Goal: Ask a question

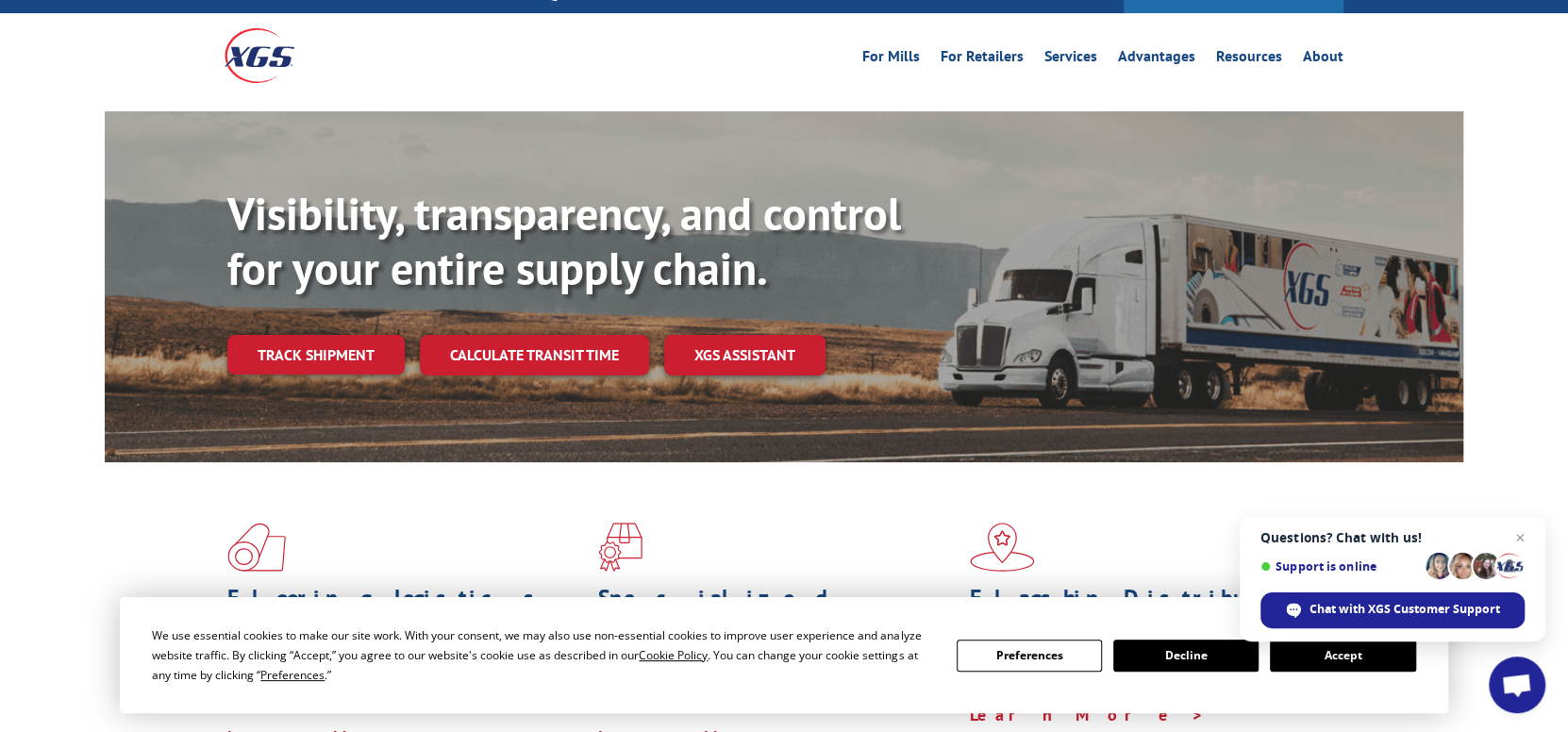
scroll to position [95, 0]
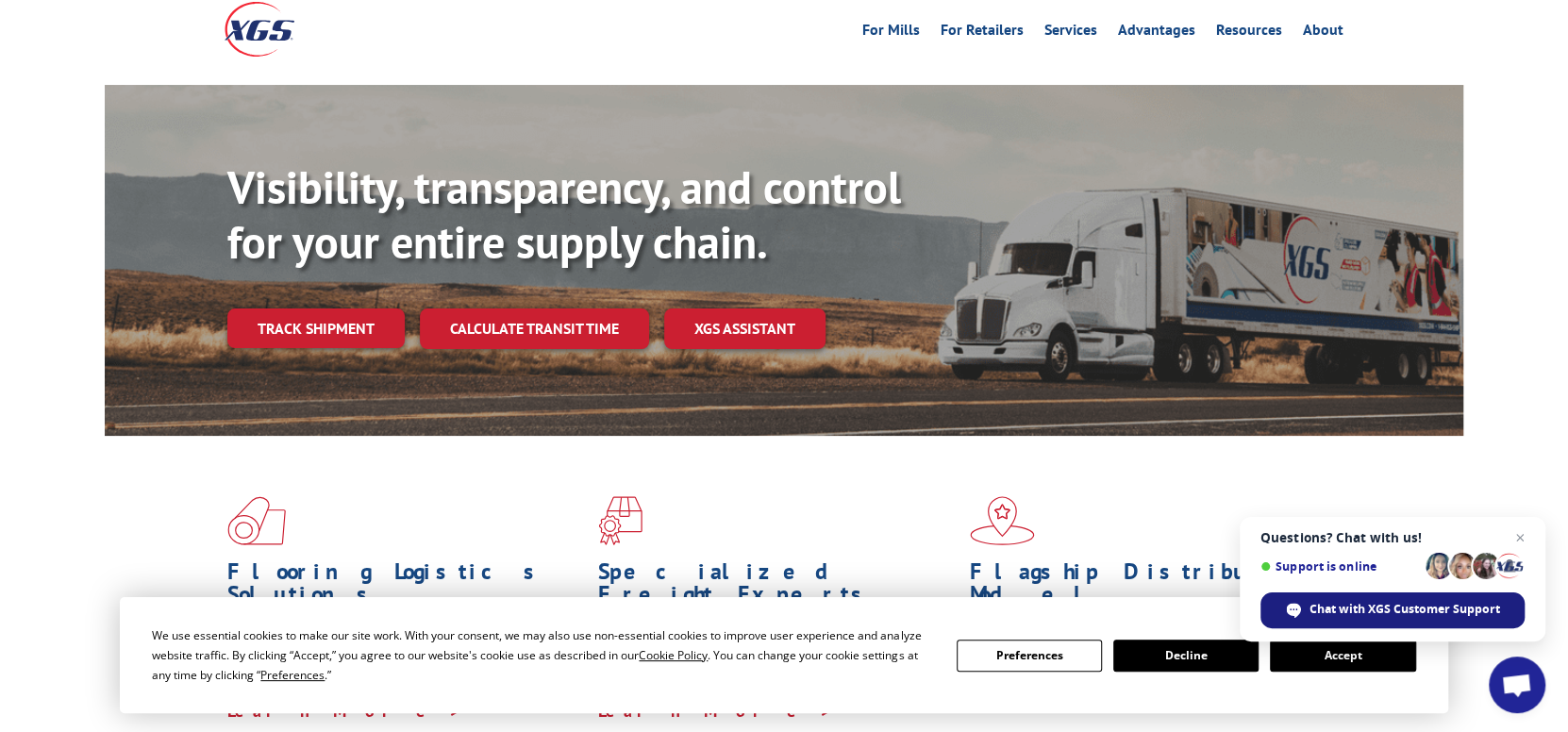
click at [1370, 610] on span "Chat with XGS Customer Support" at bounding box center [1405, 610] width 190 height 17
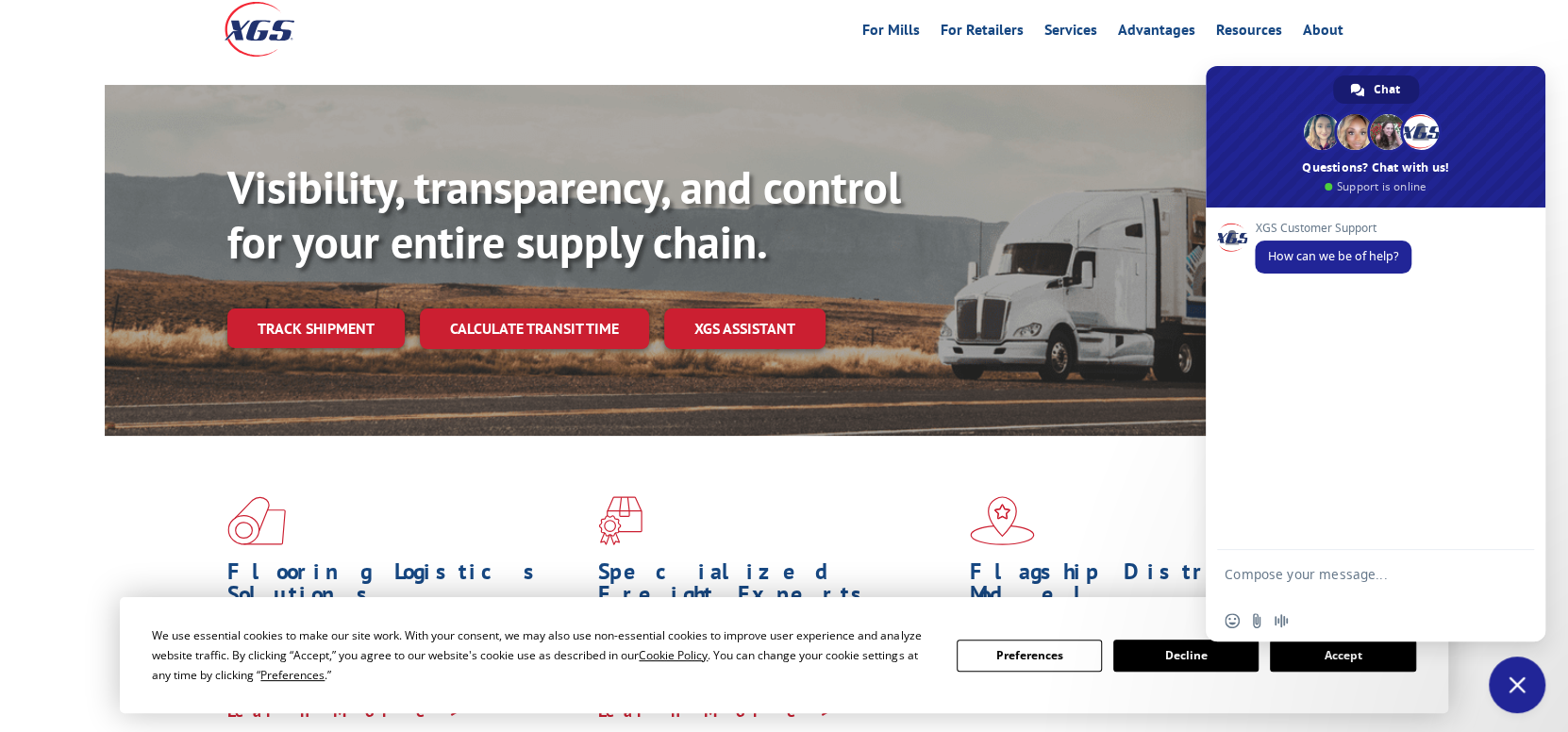
click at [1269, 578] on textarea "Compose your message..." at bounding box center [1355, 583] width 261 height 34
type textarea "Can i please get a copy of a BOL B25462 sent to [EMAIL_ADDRESS][DOMAIN_NAME]"
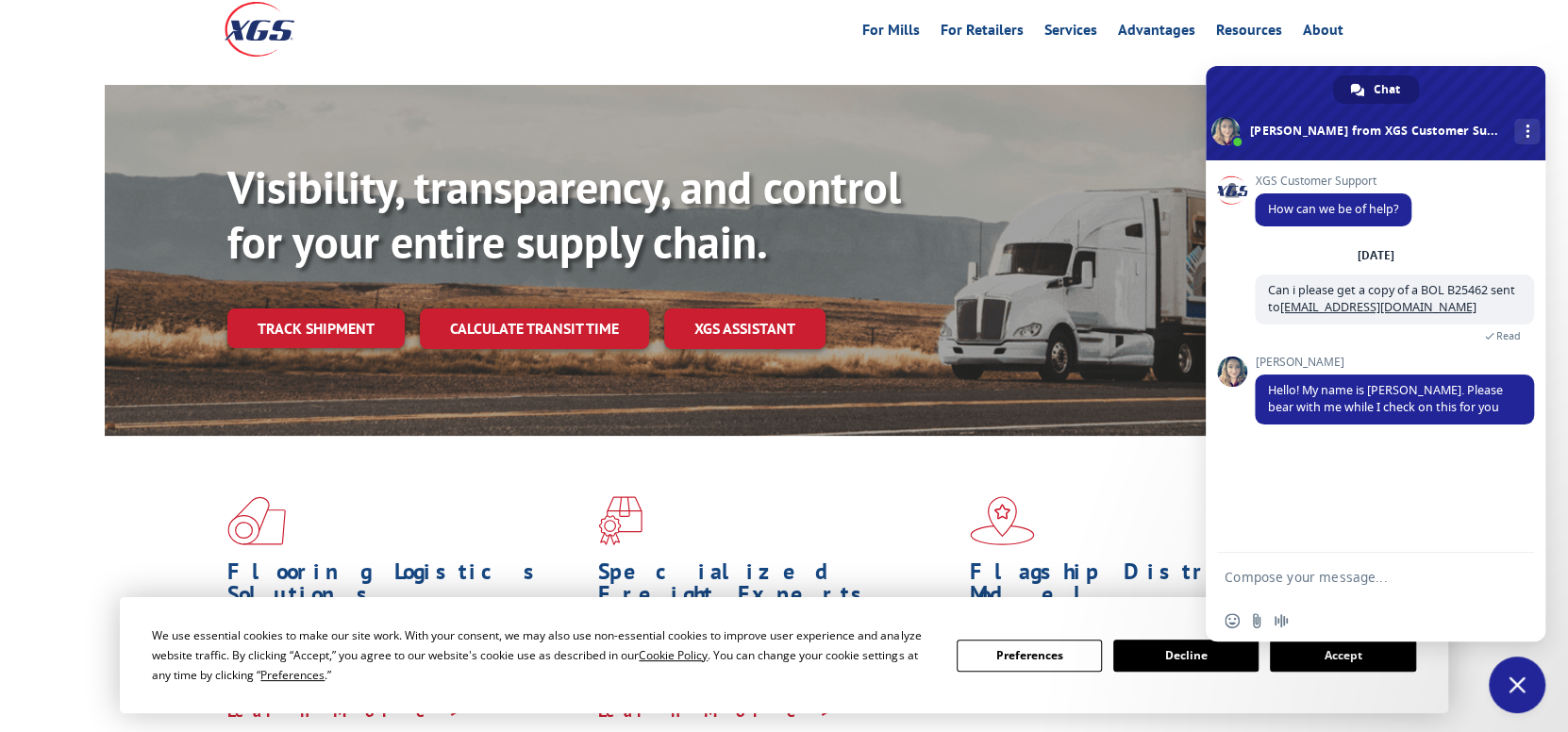
click at [1322, 661] on button "Accept" at bounding box center [1342, 656] width 145 height 32
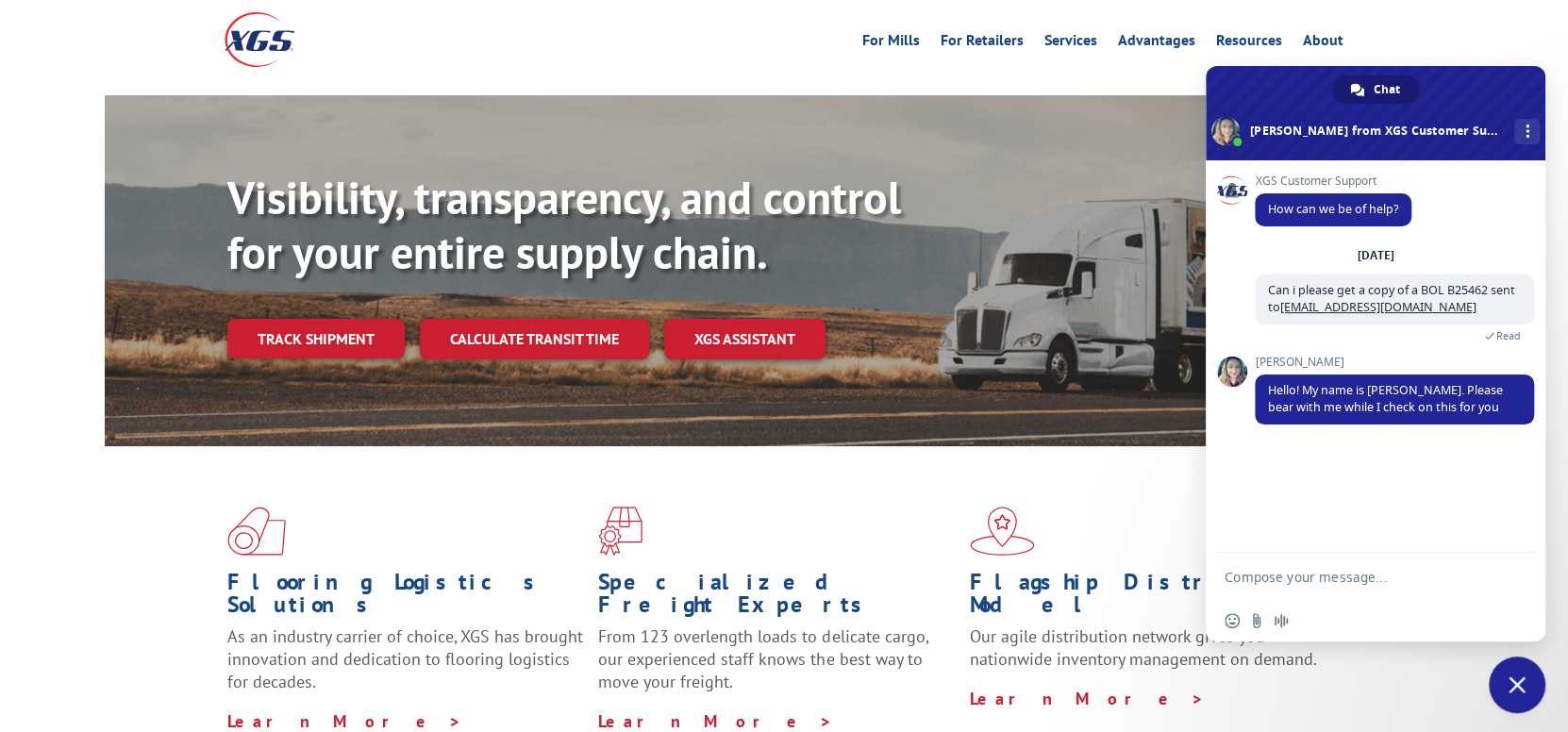
scroll to position [0, 0]
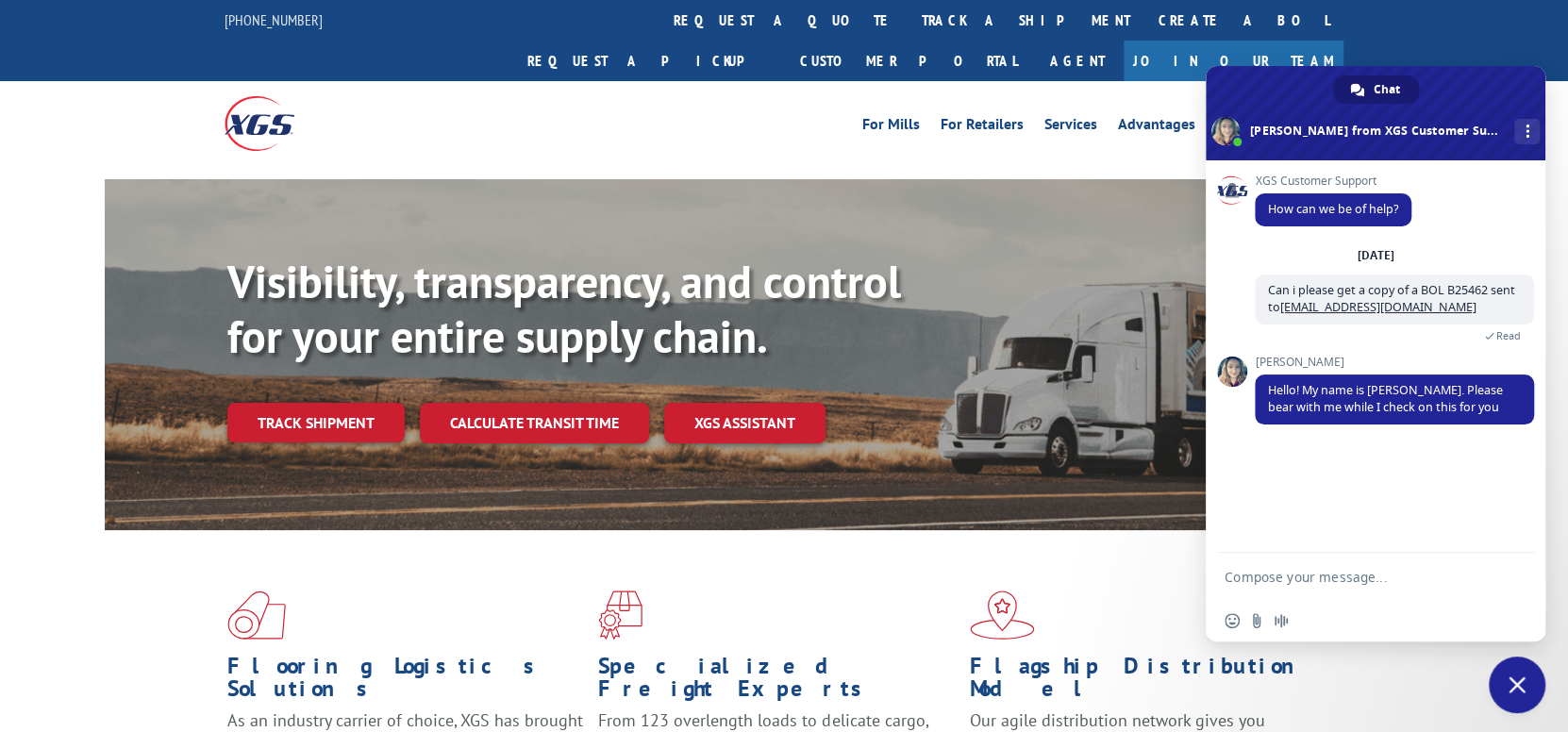
click at [1286, 571] on textarea "Compose your message..." at bounding box center [1355, 577] width 261 height 17
type textarea "Thank you. I called [DATE] to get a copy and never got it. [PERSON_NAME]"
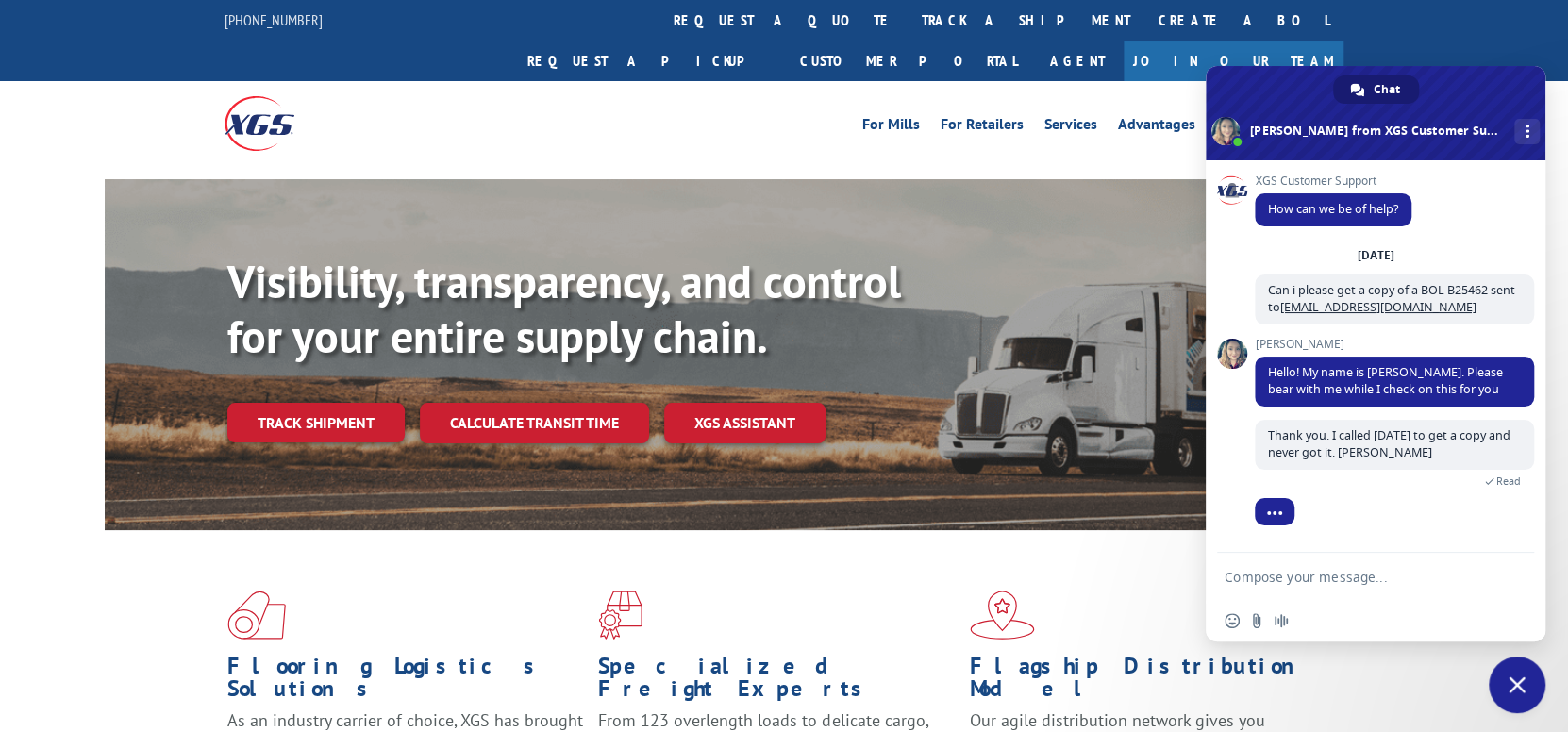
click at [1312, 589] on form at bounding box center [1355, 578] width 261 height 51
click at [1308, 582] on textarea "Compose your message..." at bounding box center [1355, 577] width 261 height 17
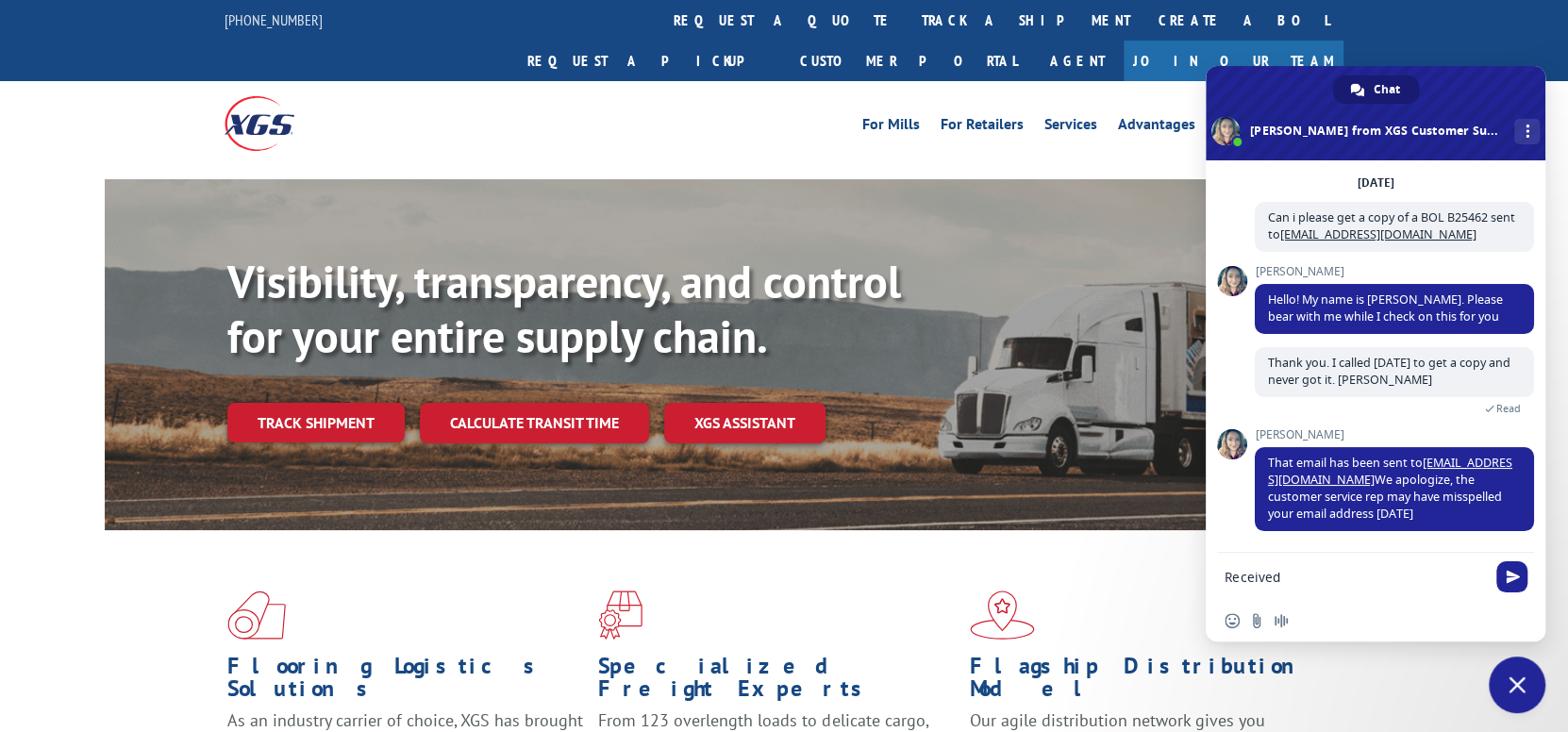
scroll to position [200, 0]
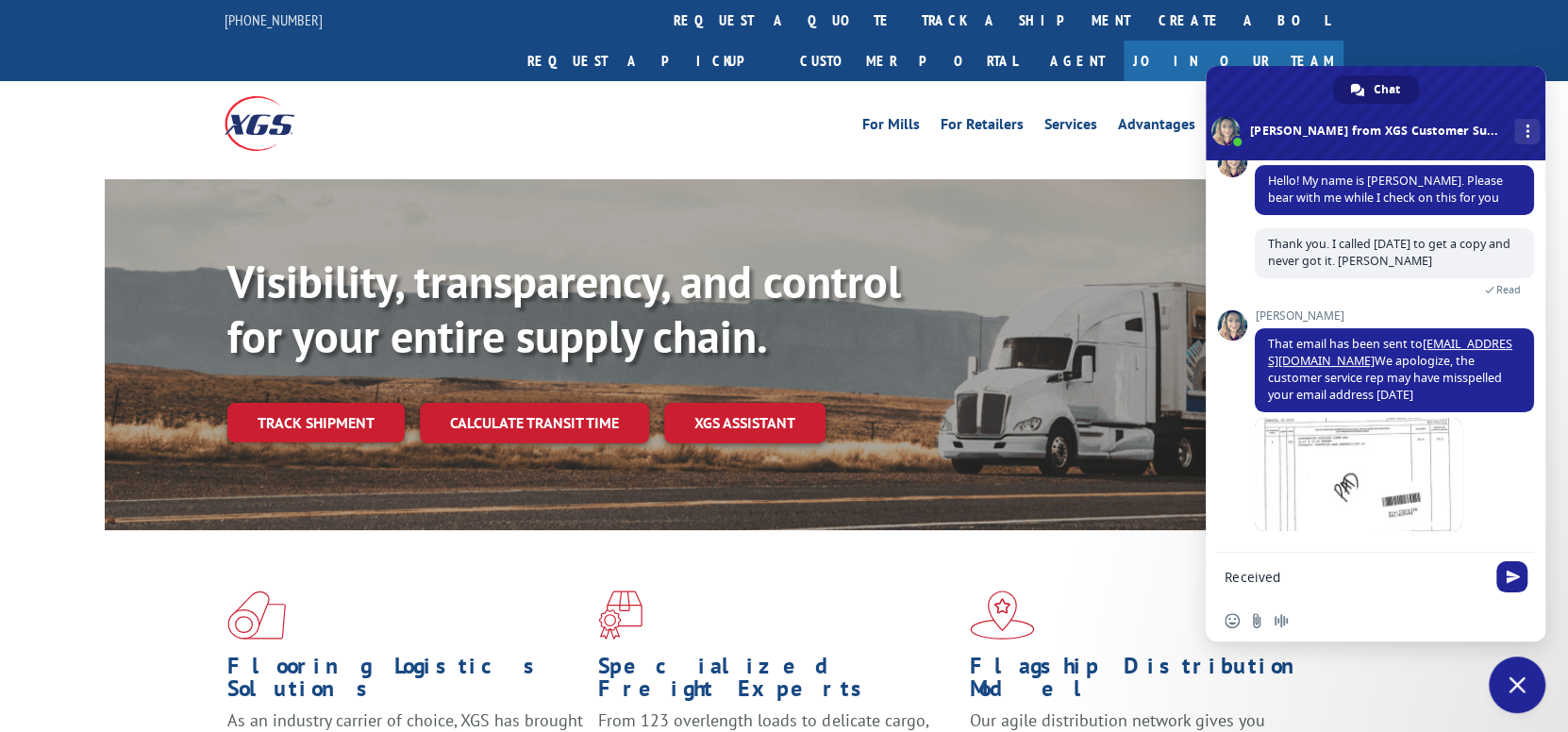
type textarea "Received."
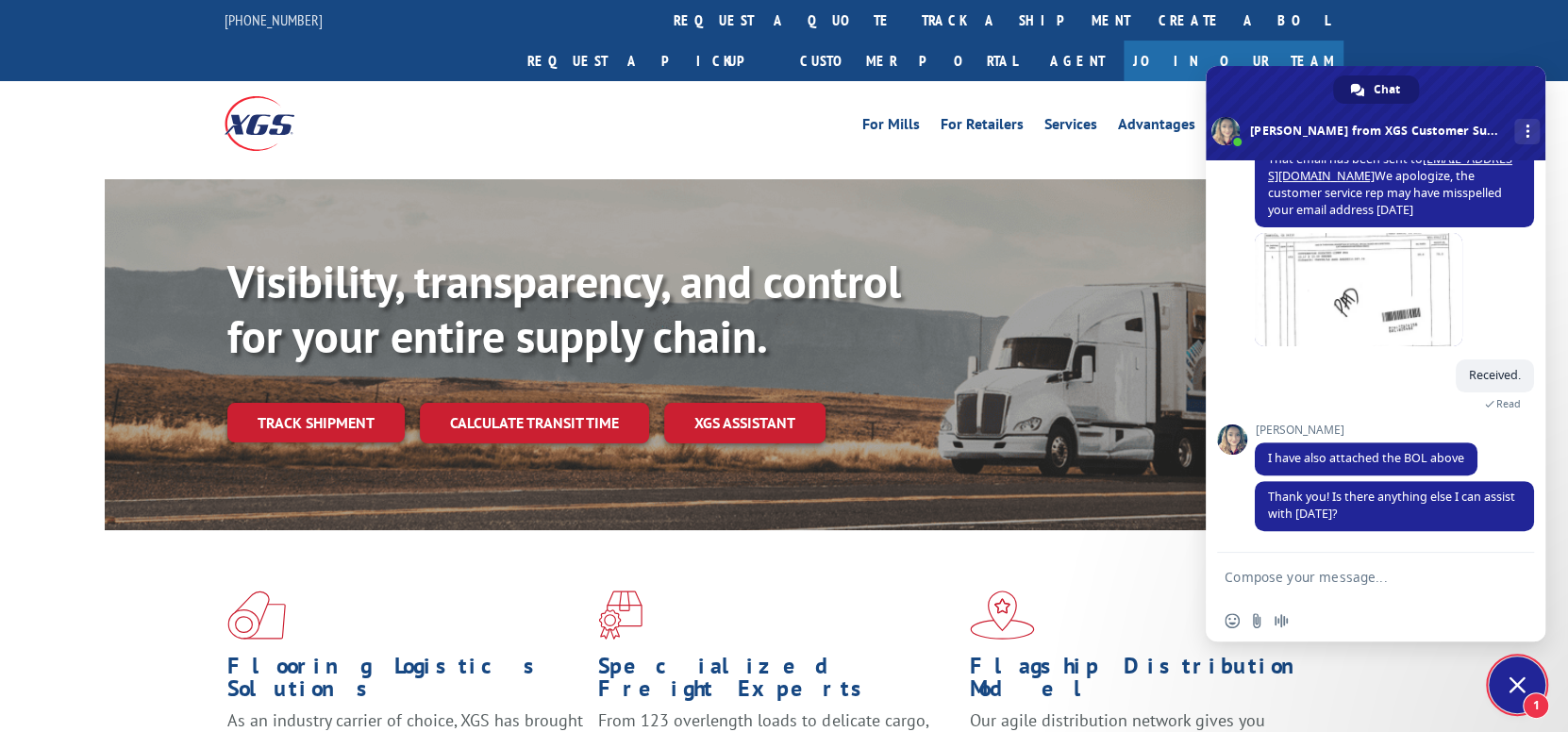
scroll to position [370, 0]
click at [1257, 572] on textarea "Compose your message..." at bounding box center [1355, 577] width 261 height 17
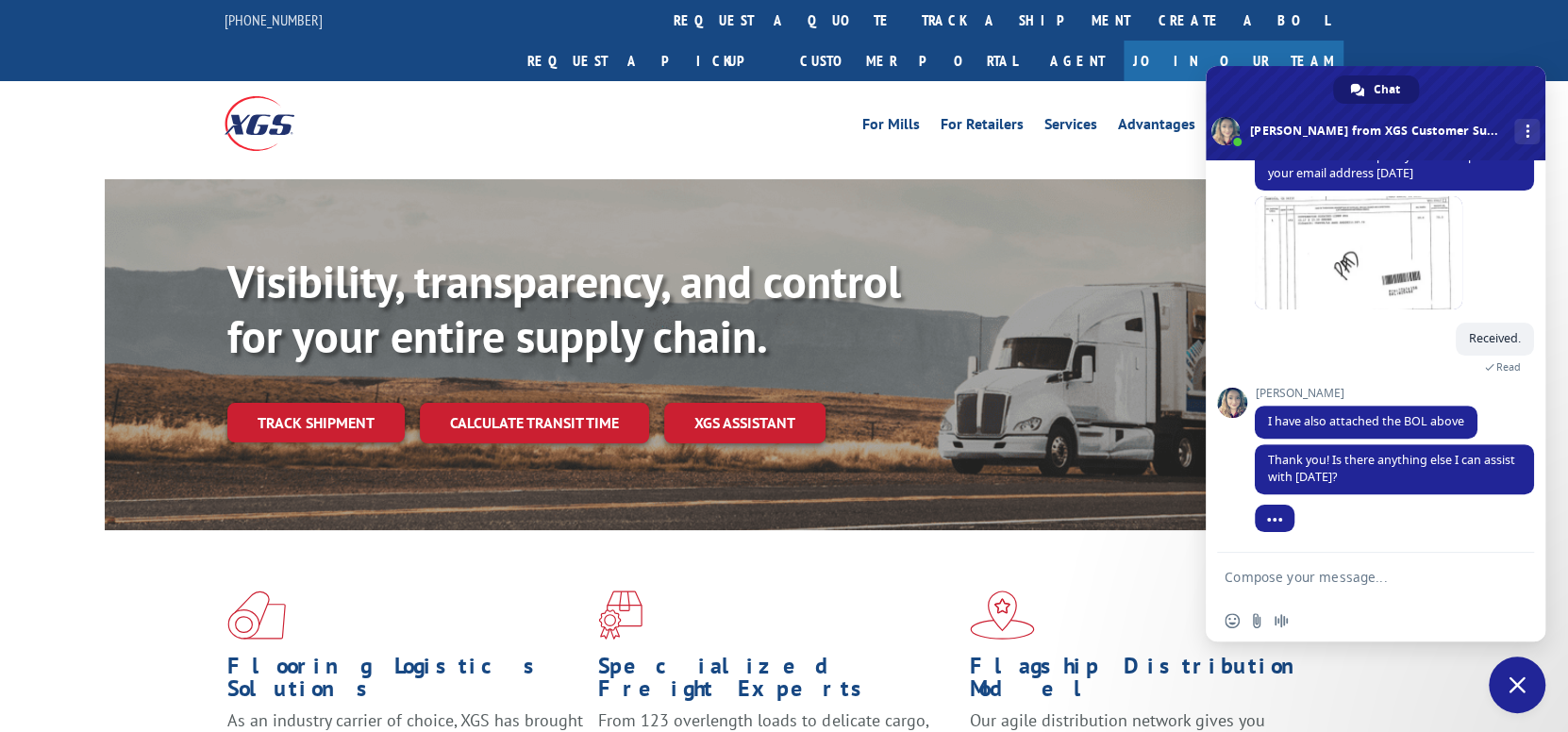
click at [1269, 576] on textarea "Compose your message..." at bounding box center [1355, 577] width 261 height 17
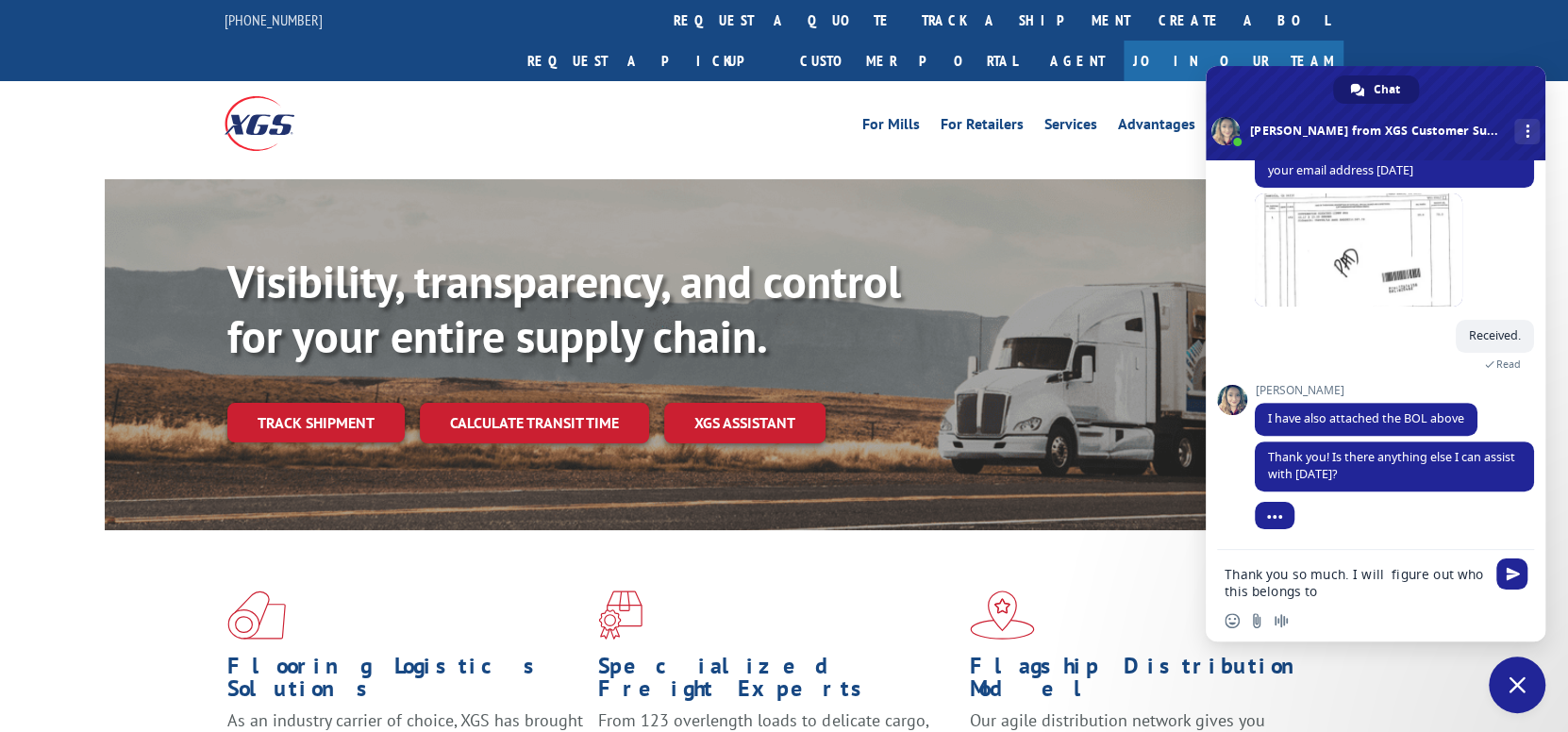
type textarea "Thank you so much. I will figure out who this belongs to"
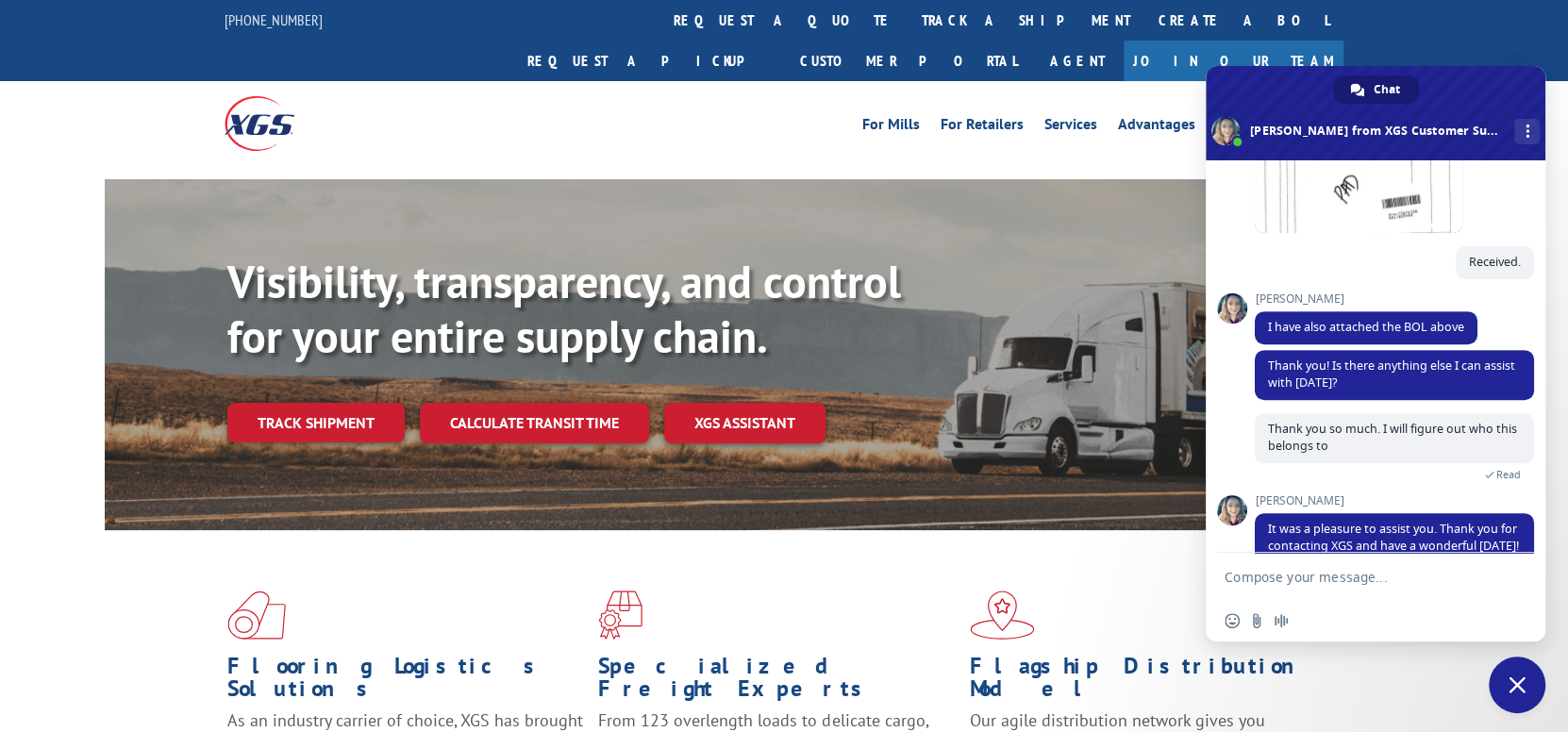
scroll to position [590, 0]
